Goal: Task Accomplishment & Management: Manage account settings

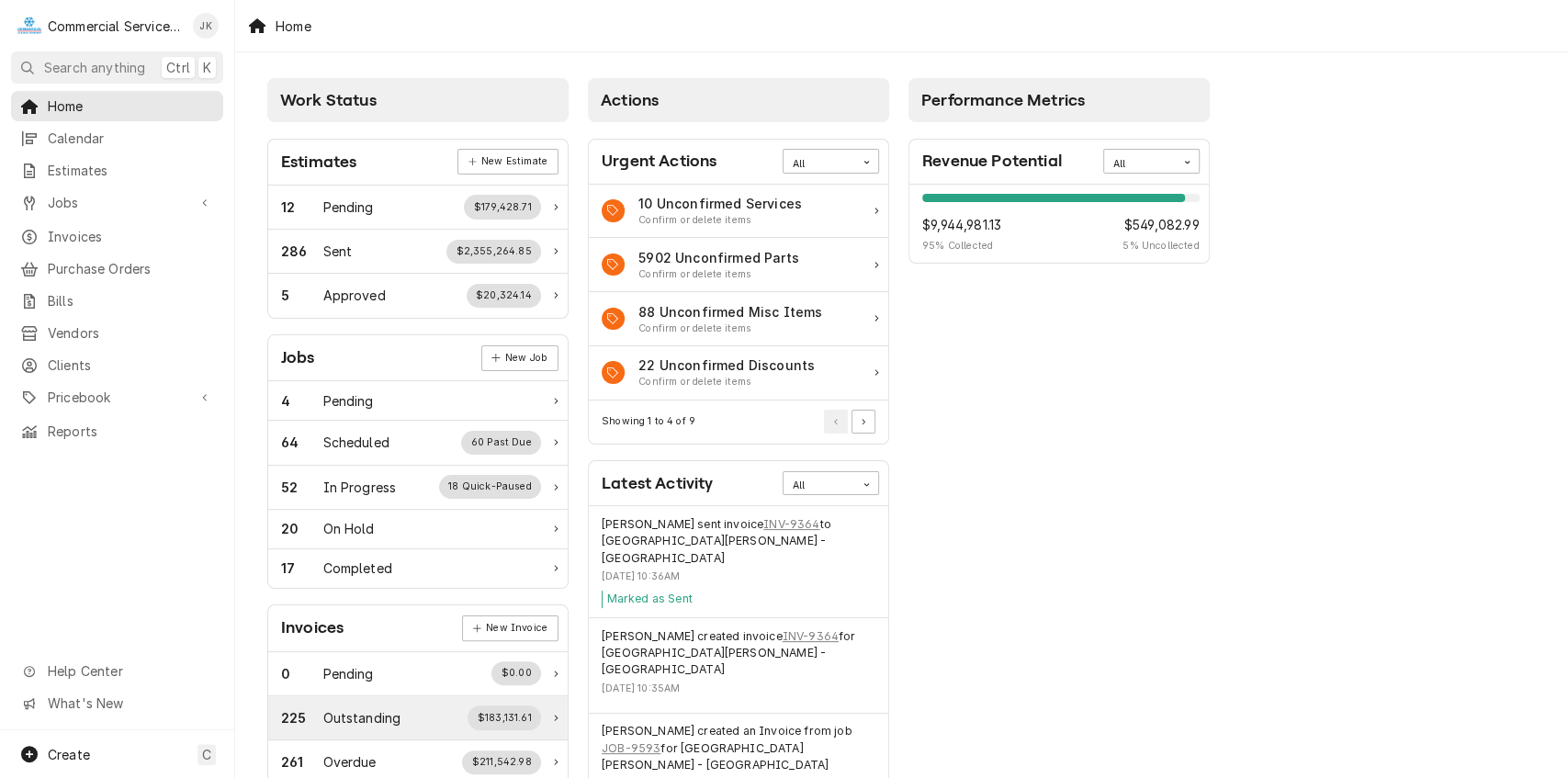
click at [512, 717] on div "$183,131.61" at bounding box center [504, 718] width 74 height 24
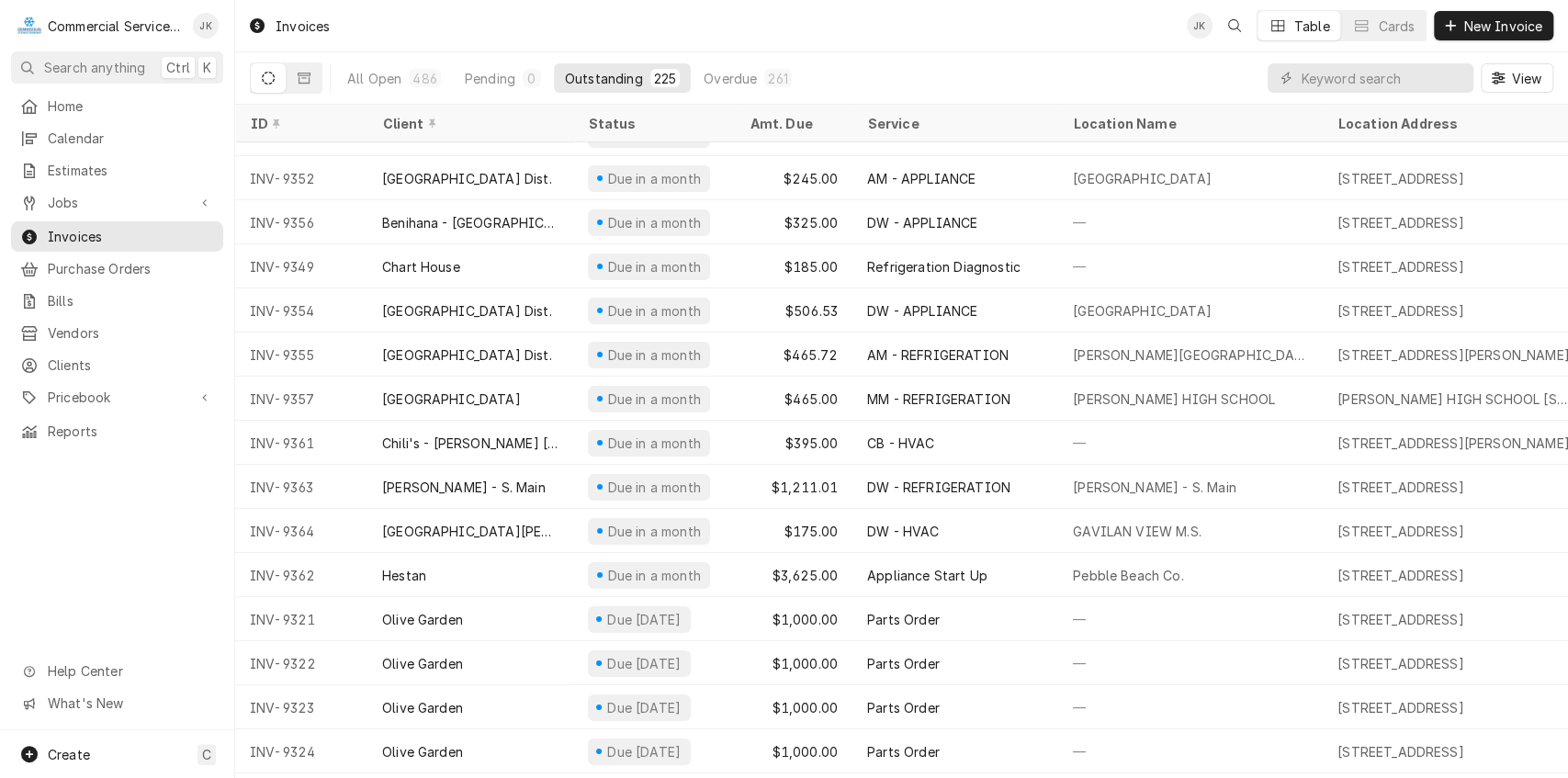
scroll to position [9294, 0]
